Goal: Task Accomplishment & Management: Manage account settings

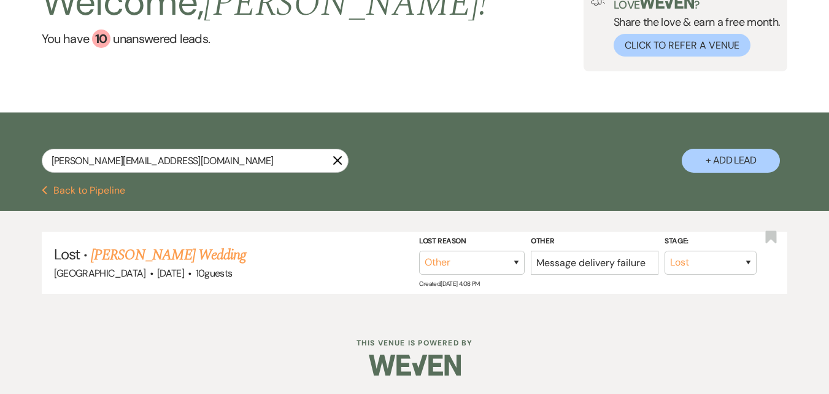
click at [68, 193] on button "Previous Back to Pipeline" at bounding box center [84, 190] width 84 height 10
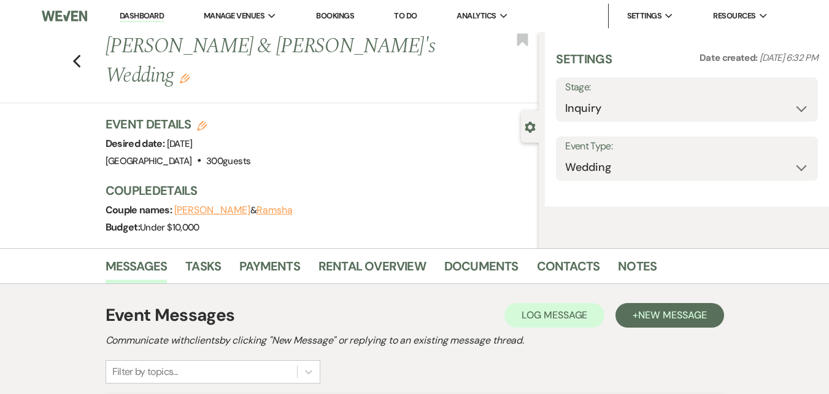
select select "5"
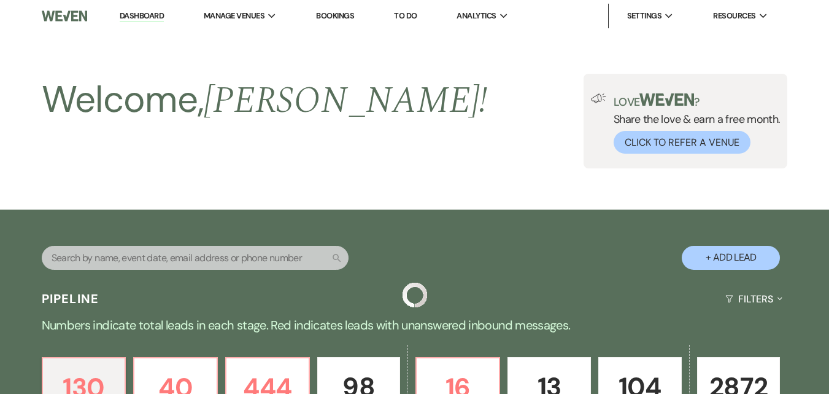
scroll to position [518, 0]
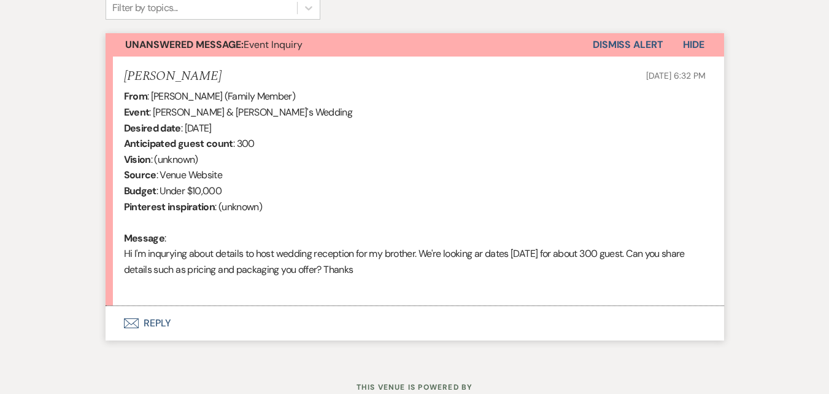
scroll to position [408, 0]
